Goal: Task Accomplishment & Management: Manage account settings

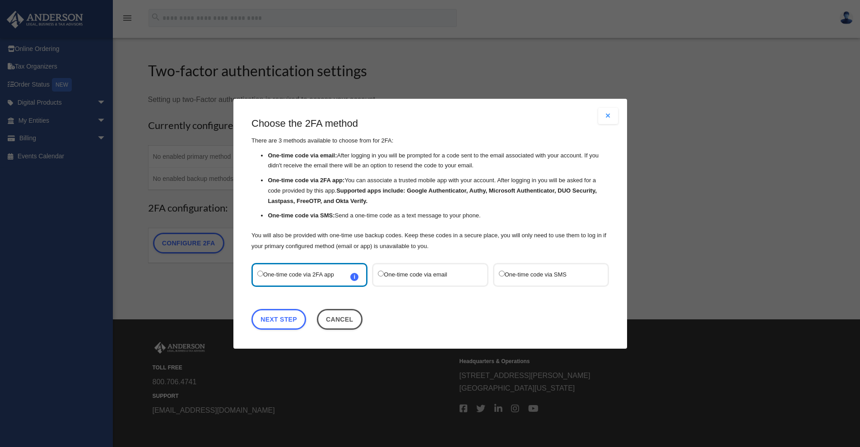
click at [422, 276] on label "One-time code via email" at bounding box center [425, 275] width 95 height 12
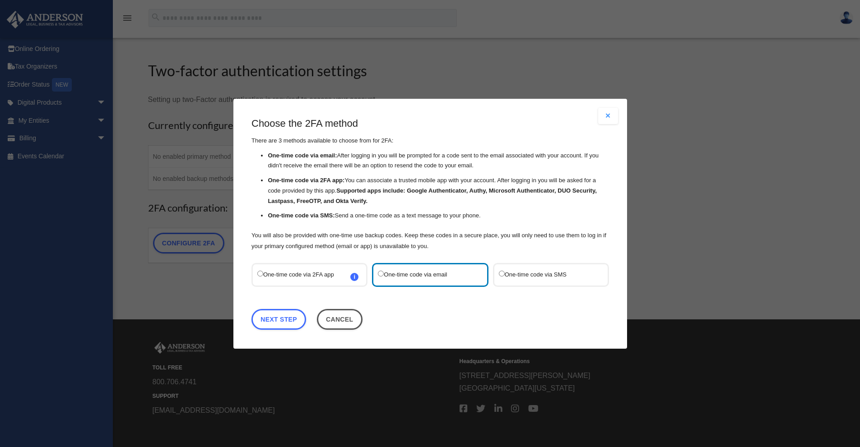
click at [302, 278] on label "One-time code via 2FA app i Refer to the guide on how to set up 2FA apps for mo…" at bounding box center [304, 275] width 95 height 12
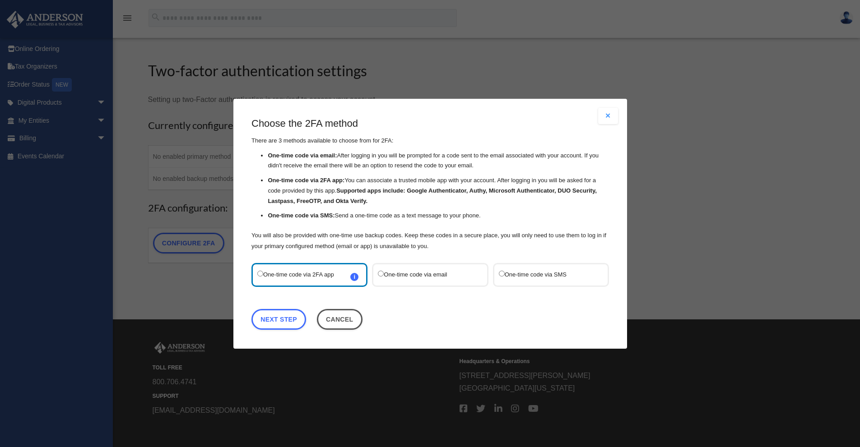
click at [357, 280] on div "One-time code via 2FA app i Refer to the guide on how to set up 2FA apps for mo…" at bounding box center [309, 275] width 116 height 24
click at [356, 278] on span "i Refer to the guide on how to set up 2FA apps for more information on how to s…" at bounding box center [354, 277] width 8 height 8
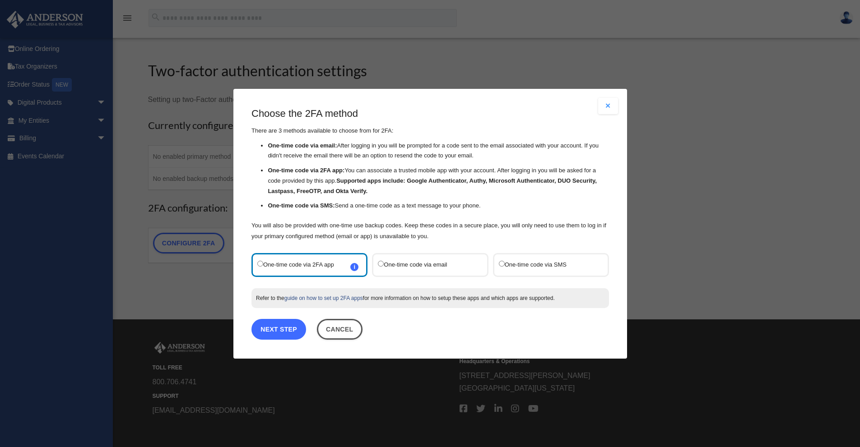
click at [285, 331] on link "Next Step" at bounding box center [278, 329] width 55 height 21
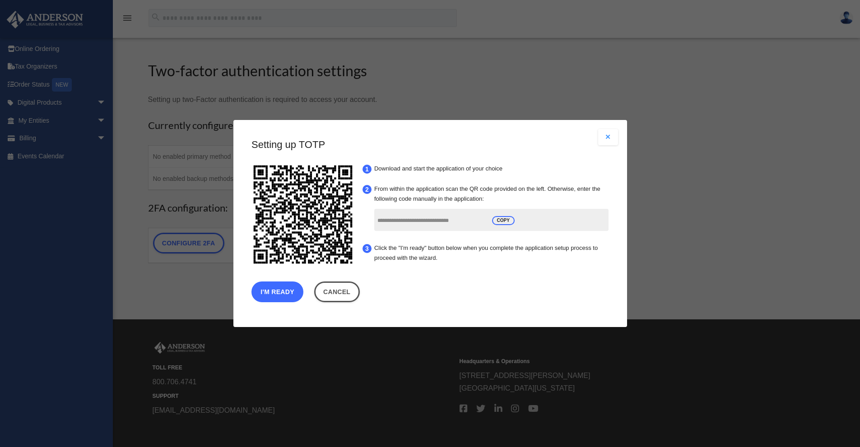
click at [297, 296] on button "I'm Ready" at bounding box center [277, 292] width 52 height 21
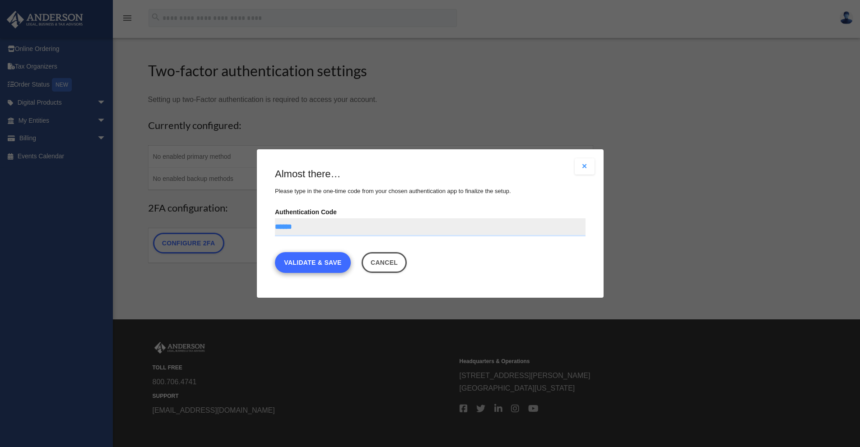
type input "******"
click at [309, 267] on link "Validate & Save" at bounding box center [313, 262] width 76 height 21
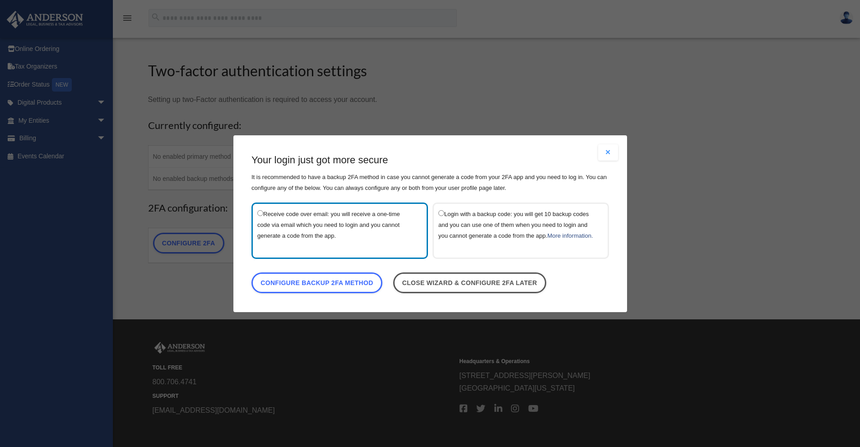
click at [446, 209] on label "Login with a backup code: you will get 10 backup codes and you can use one of t…" at bounding box center [516, 230] width 156 height 45
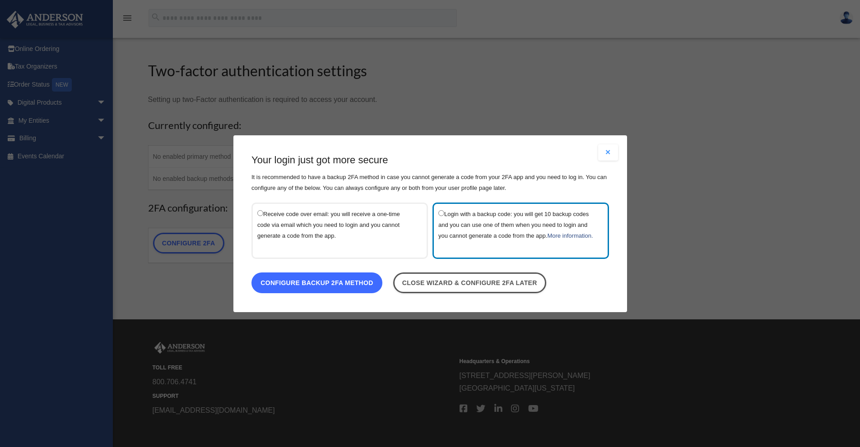
click at [371, 288] on link "Configure backup 2FA method" at bounding box center [316, 282] width 131 height 21
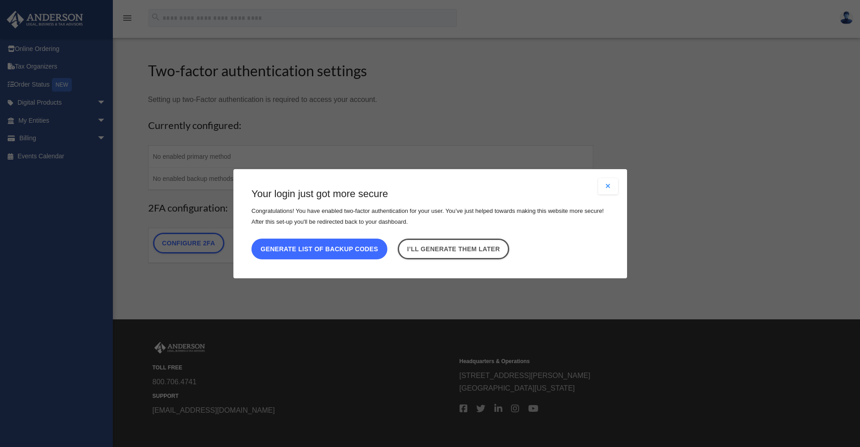
click at [355, 252] on button "Generate list of backup codes" at bounding box center [319, 248] width 136 height 21
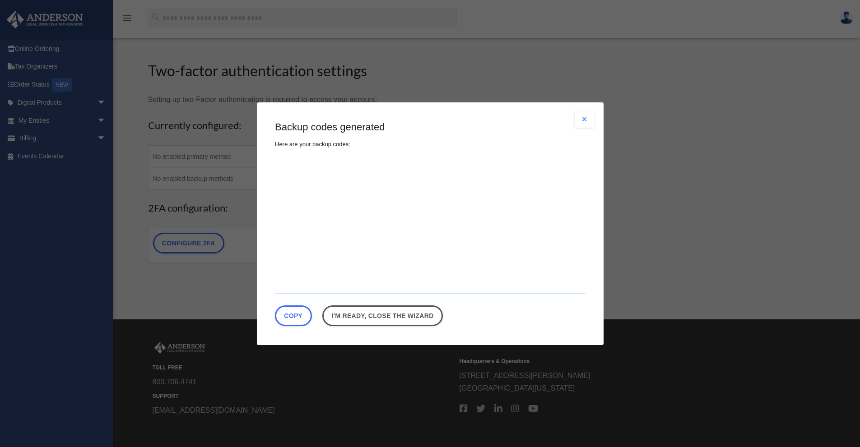
type textarea "**********"
drag, startPoint x: 324, startPoint y: 273, endPoint x: 270, endPoint y: 167, distance: 117.9
click at [270, 167] on div "Are you sure? Any unsaved changes will be lost! Yes No Choose the 2FA method Th…" at bounding box center [430, 223] width 347 height 243
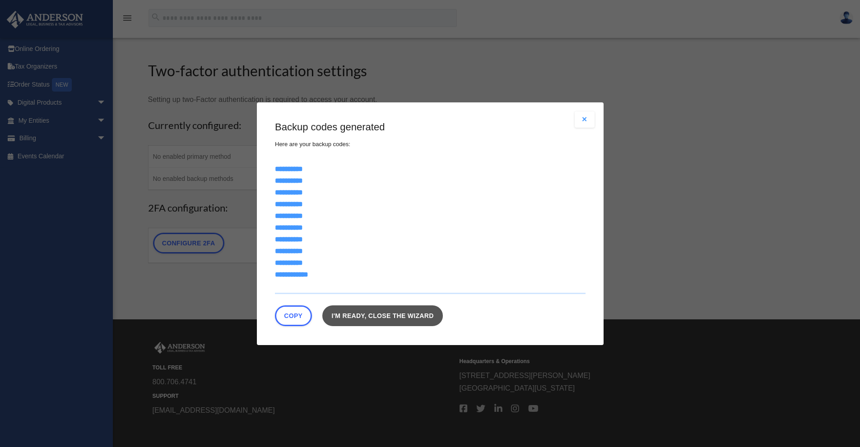
click at [416, 314] on link "I'm ready, close the wizard" at bounding box center [382, 315] width 121 height 21
click at [362, 318] on link "I'm ready, close the wizard" at bounding box center [382, 315] width 121 height 21
click at [584, 125] on button "Close modal" at bounding box center [585, 119] width 20 height 16
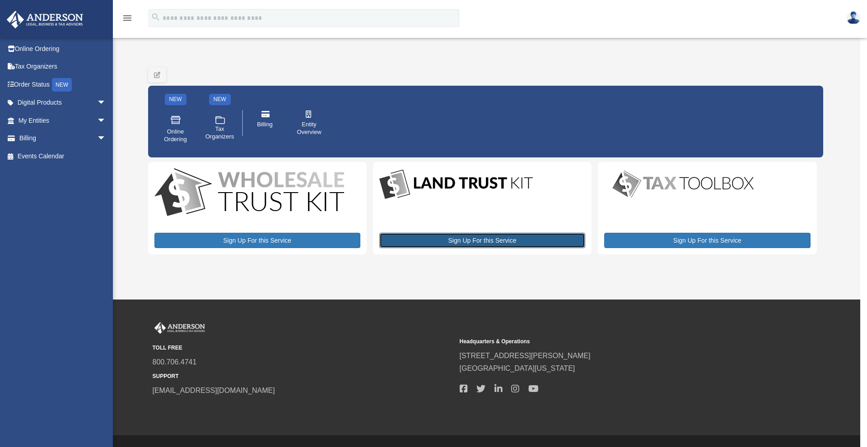
click at [418, 241] on link "Sign Up For this Service" at bounding box center [482, 240] width 206 height 15
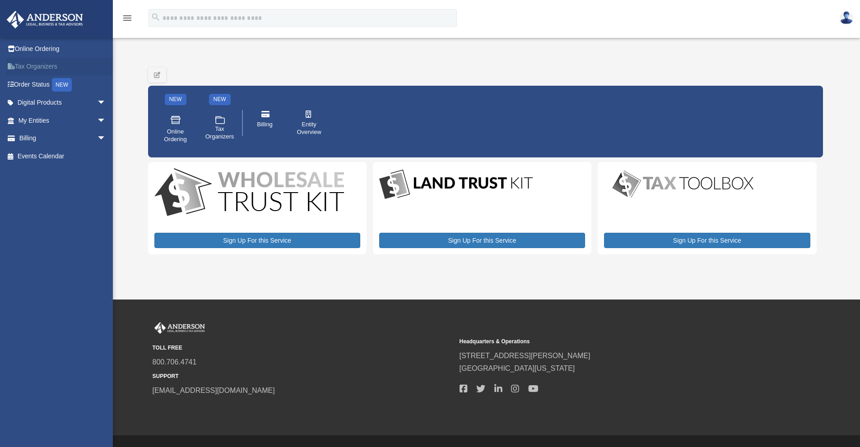
click at [33, 71] on link "Tax Organizers" at bounding box center [62, 67] width 113 height 18
click at [18, 51] on link "Online Ordering" at bounding box center [62, 49] width 113 height 18
